Goal: Book appointment/travel/reservation

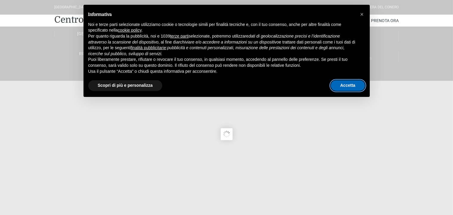
click at [349, 87] on button "Accetta" at bounding box center [347, 85] width 34 height 11
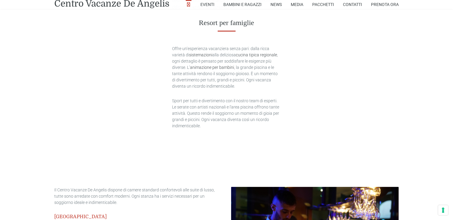
type input "[DATE]"
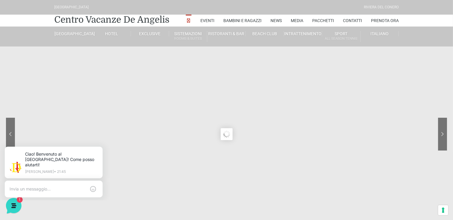
drag, startPoint x: 454, startPoint y: 21, endPoint x: 446, endPoint y: 12, distance: 12.0
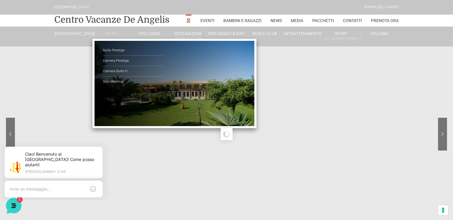
click at [195, 90] on ul "Suite Prestige Camera Prestige Camera Suite H Sala Meeting" at bounding box center [174, 83] width 164 height 89
click at [112, 60] on link "Camera Prestige" at bounding box center [133, 61] width 60 height 10
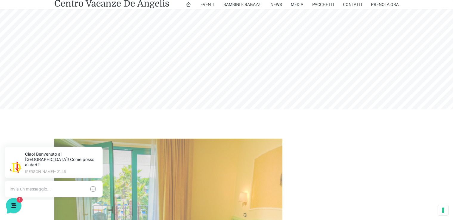
scroll to position [248, 0]
